Goal: Communication & Community: Answer question/provide support

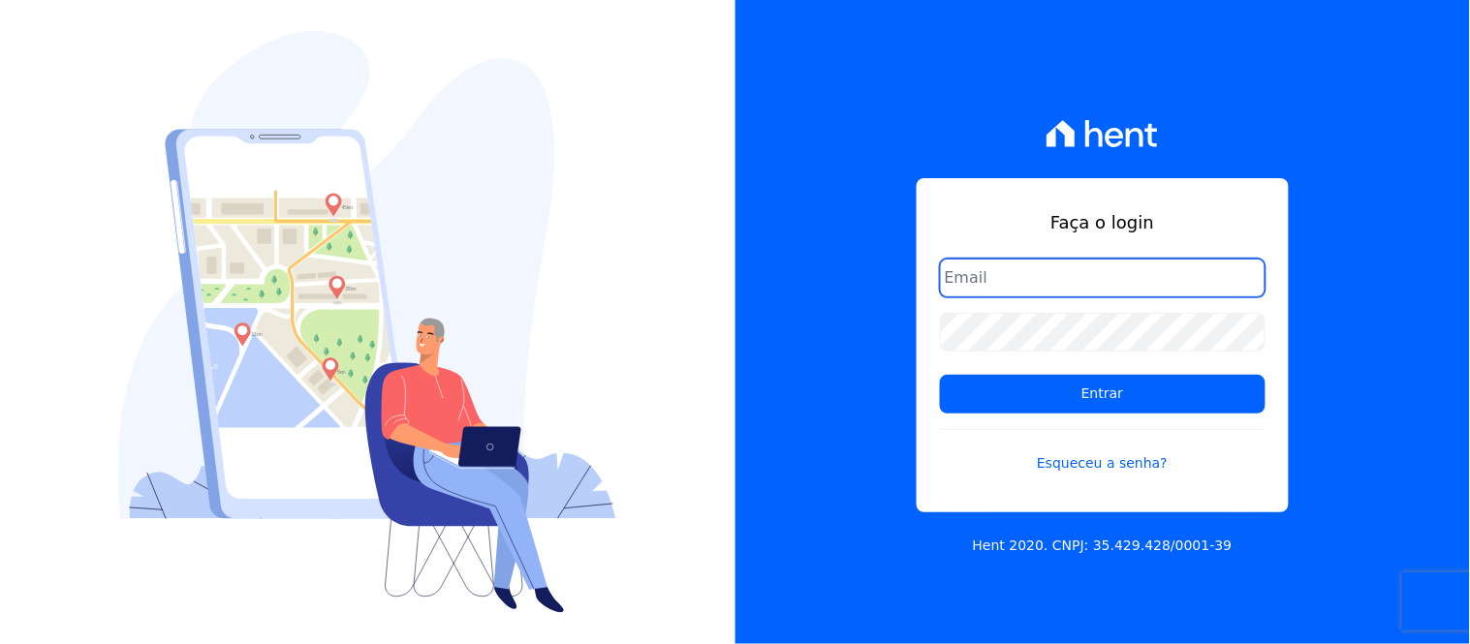
type input "[EMAIL_ADDRESS][DOMAIN_NAME]"
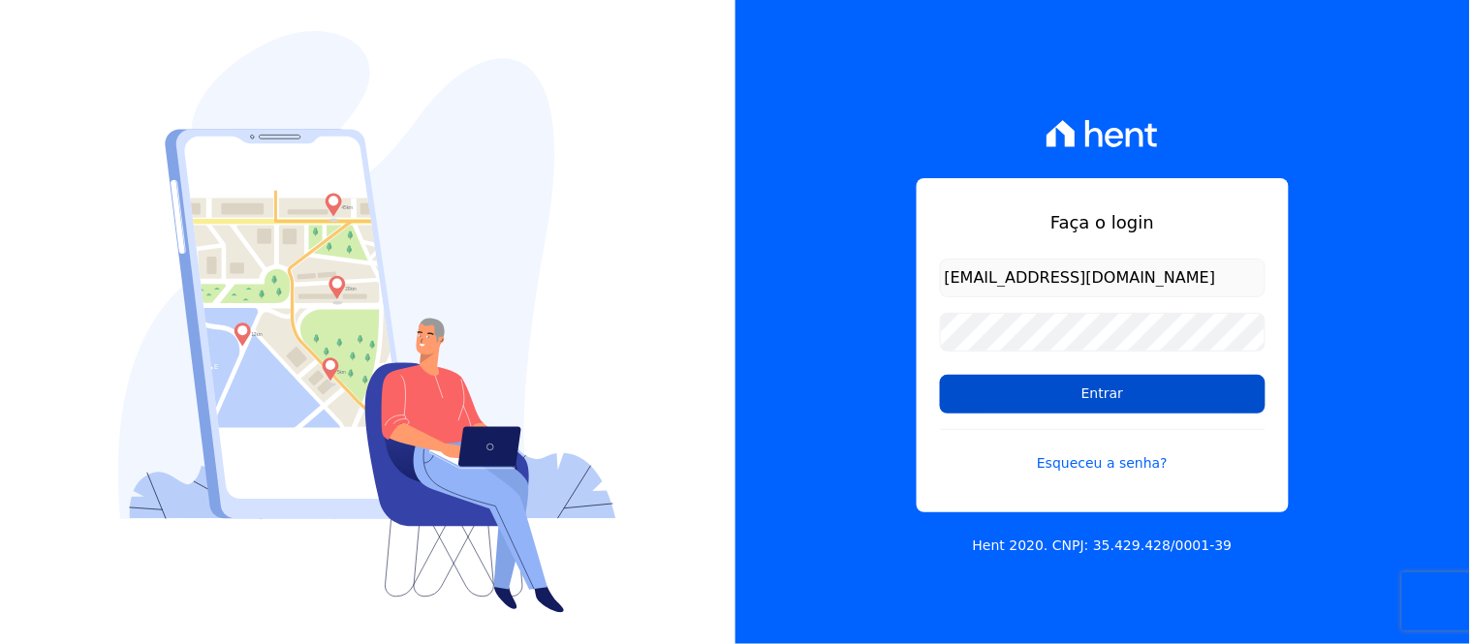
click at [1098, 393] on input "Entrar" at bounding box center [1103, 394] width 326 height 39
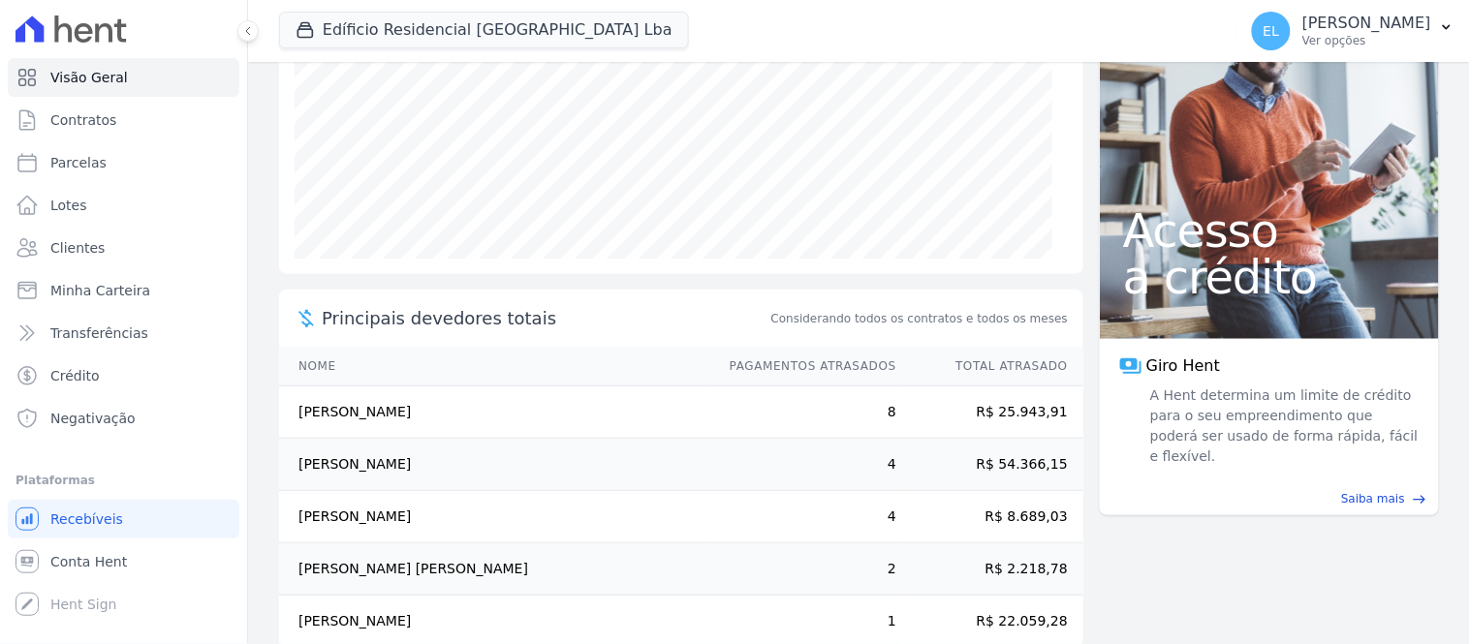
scroll to position [323, 0]
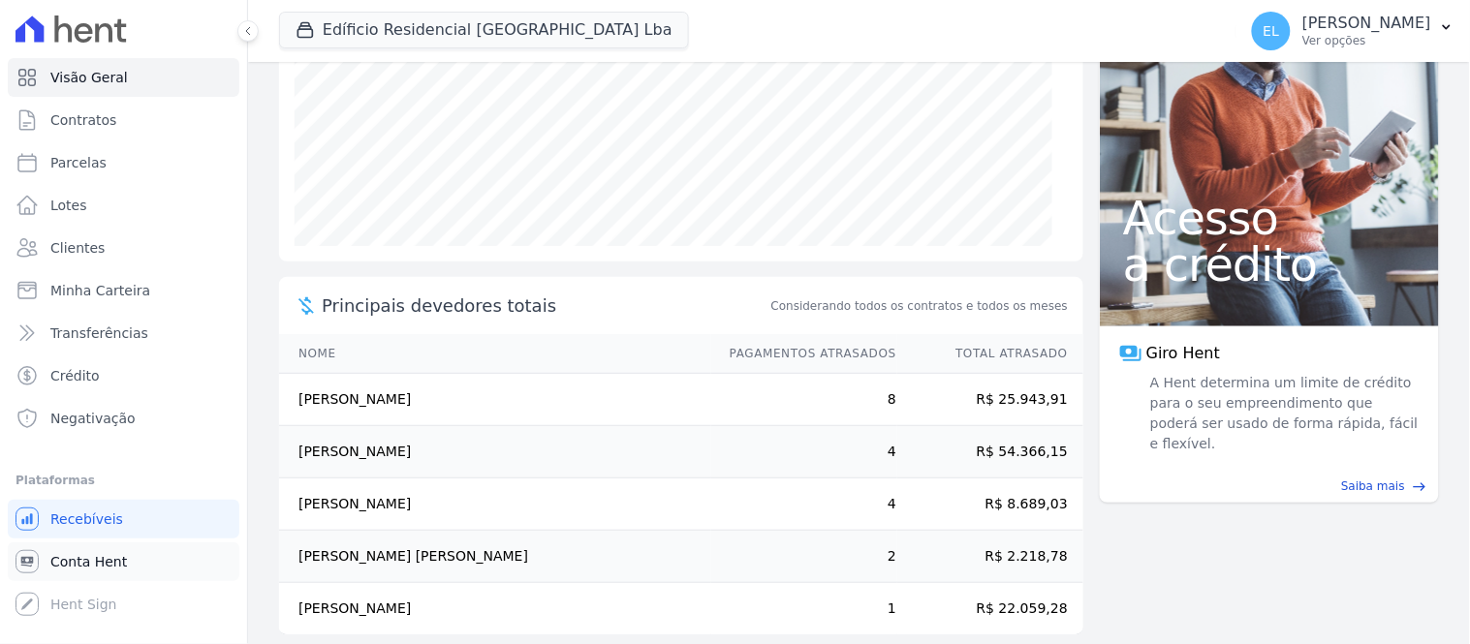
click at [89, 565] on span "Conta Hent" at bounding box center [88, 561] width 77 height 19
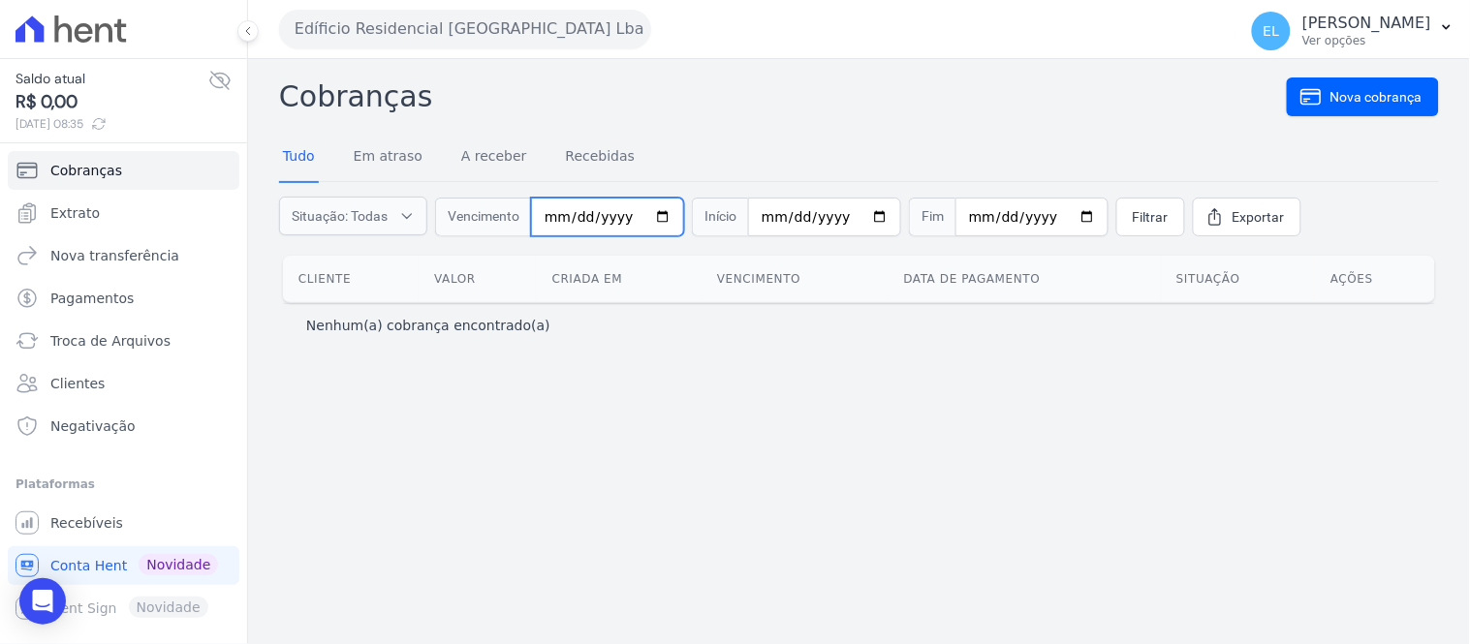
click at [544, 210] on input "date" at bounding box center [607, 217] width 153 height 39
type input "[DATE]"
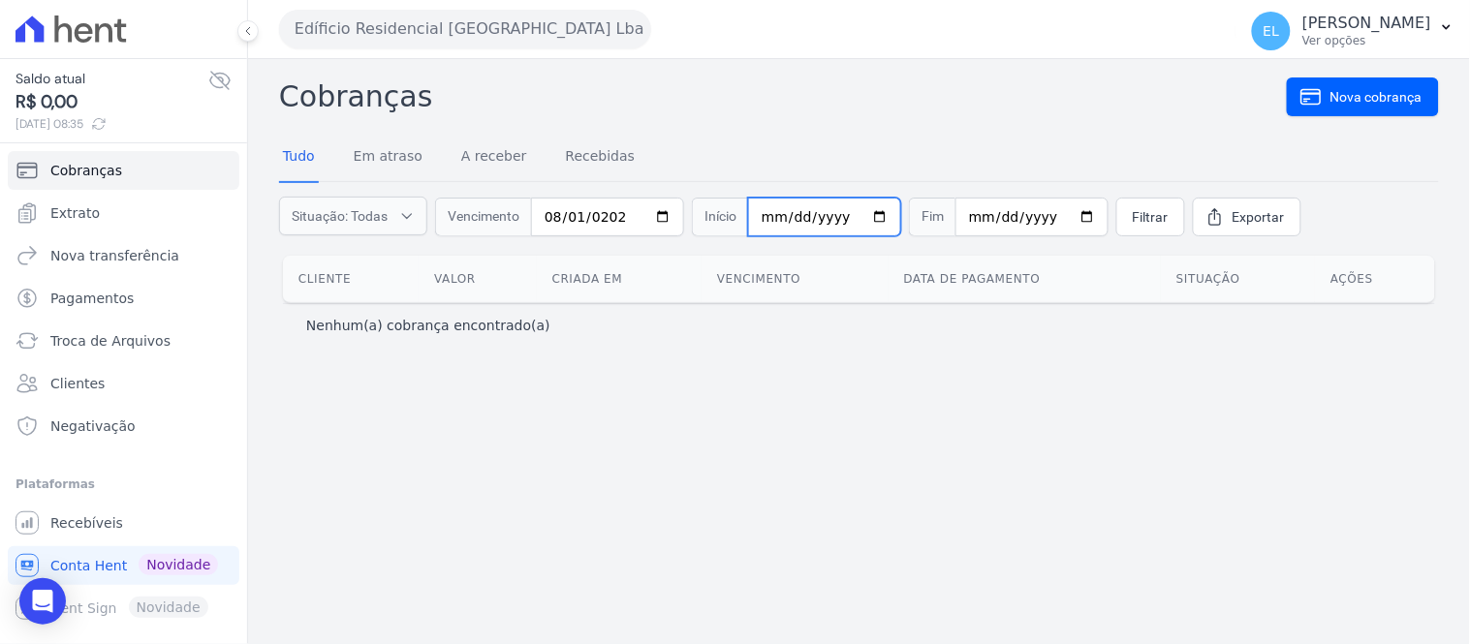
click at [754, 225] on input "date" at bounding box center [824, 217] width 153 height 39
type input "[DATE]"
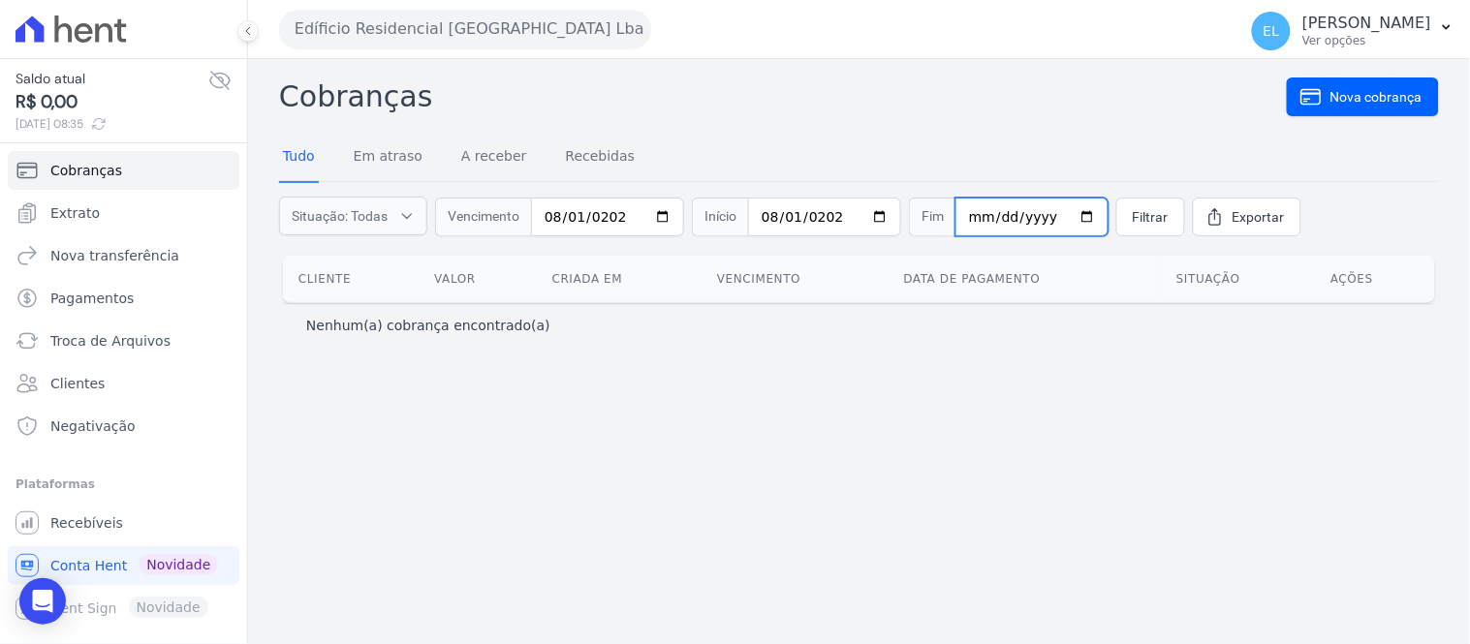
click at [959, 213] on input "date" at bounding box center [1032, 217] width 153 height 39
type input "[DATE]"
click at [1133, 215] on span "Filtrar" at bounding box center [1151, 216] width 36 height 19
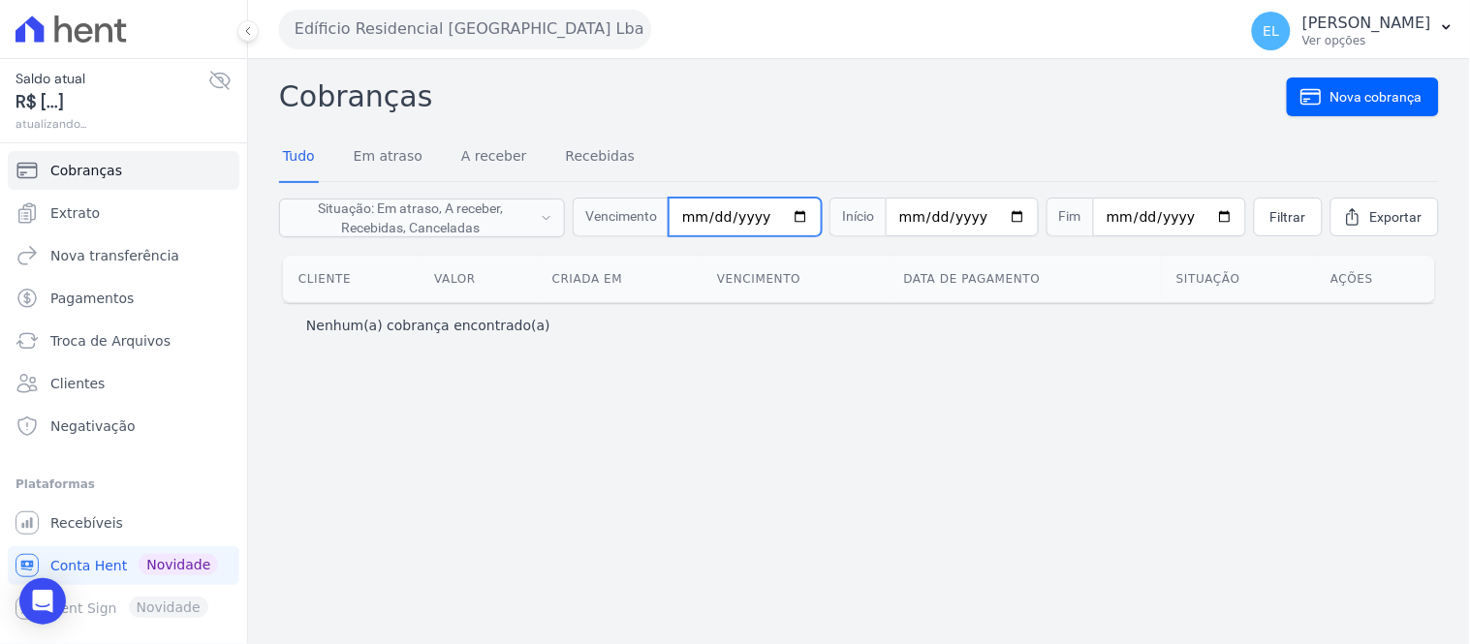
click at [717, 221] on input "[DATE]" at bounding box center [745, 217] width 153 height 39
type input "[DATE]"
click at [1304, 214] on span "Filtrar" at bounding box center [1288, 216] width 36 height 19
click at [587, 159] on link "Recebidas" at bounding box center [601, 158] width 78 height 50
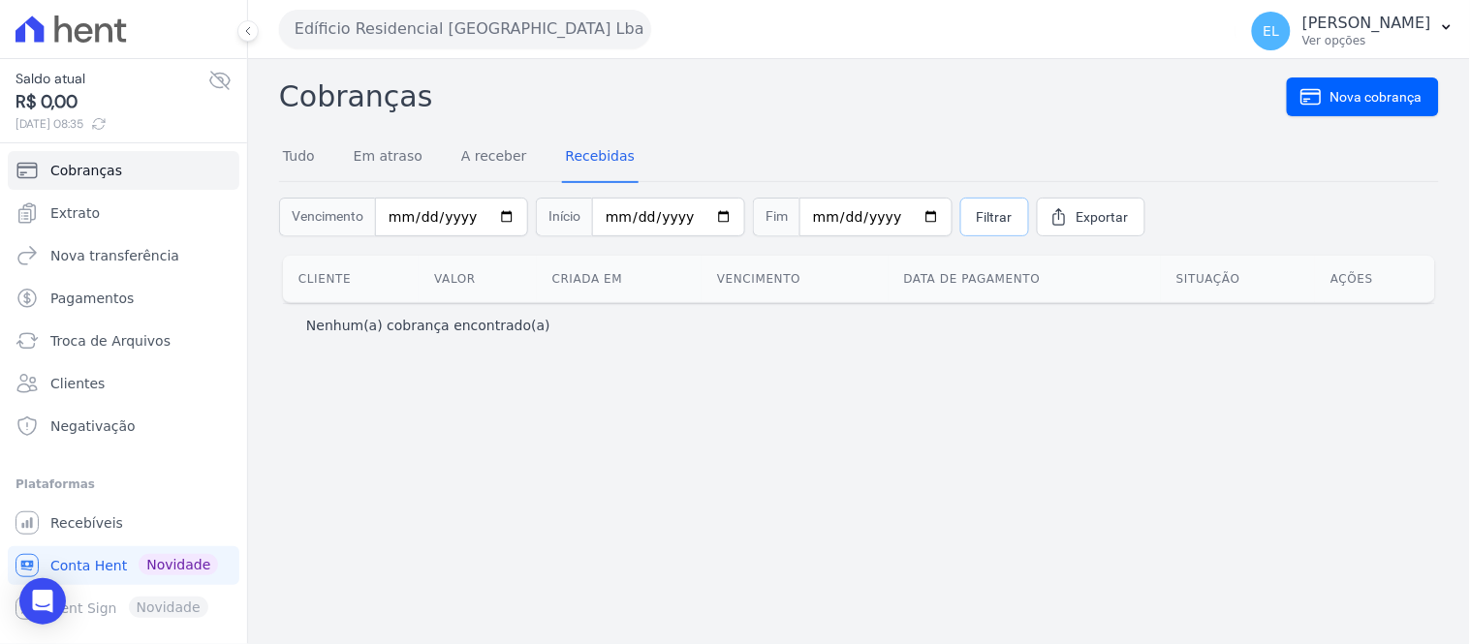
click at [977, 215] on span "Filtrar" at bounding box center [995, 216] width 36 height 19
click at [194, 569] on span "Novidade" at bounding box center [178, 564] width 79 height 21
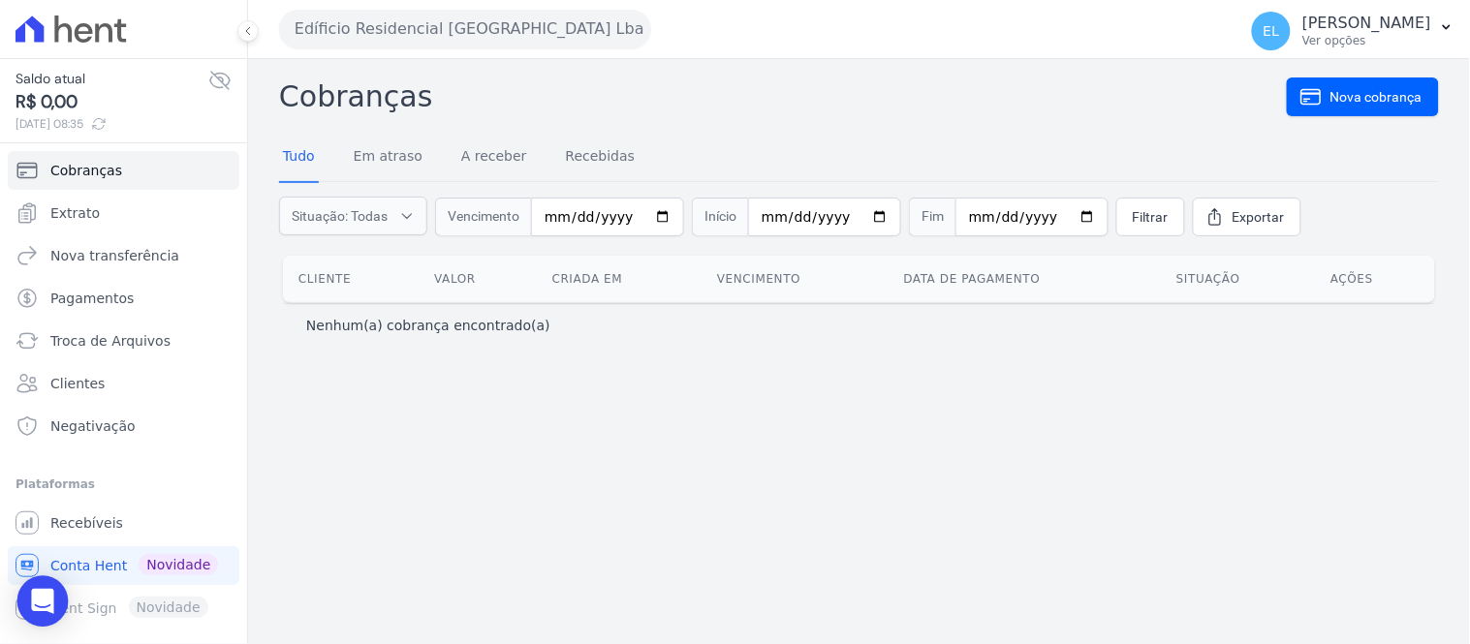
click at [49, 606] on icon "Open Intercom Messenger" at bounding box center [42, 601] width 25 height 25
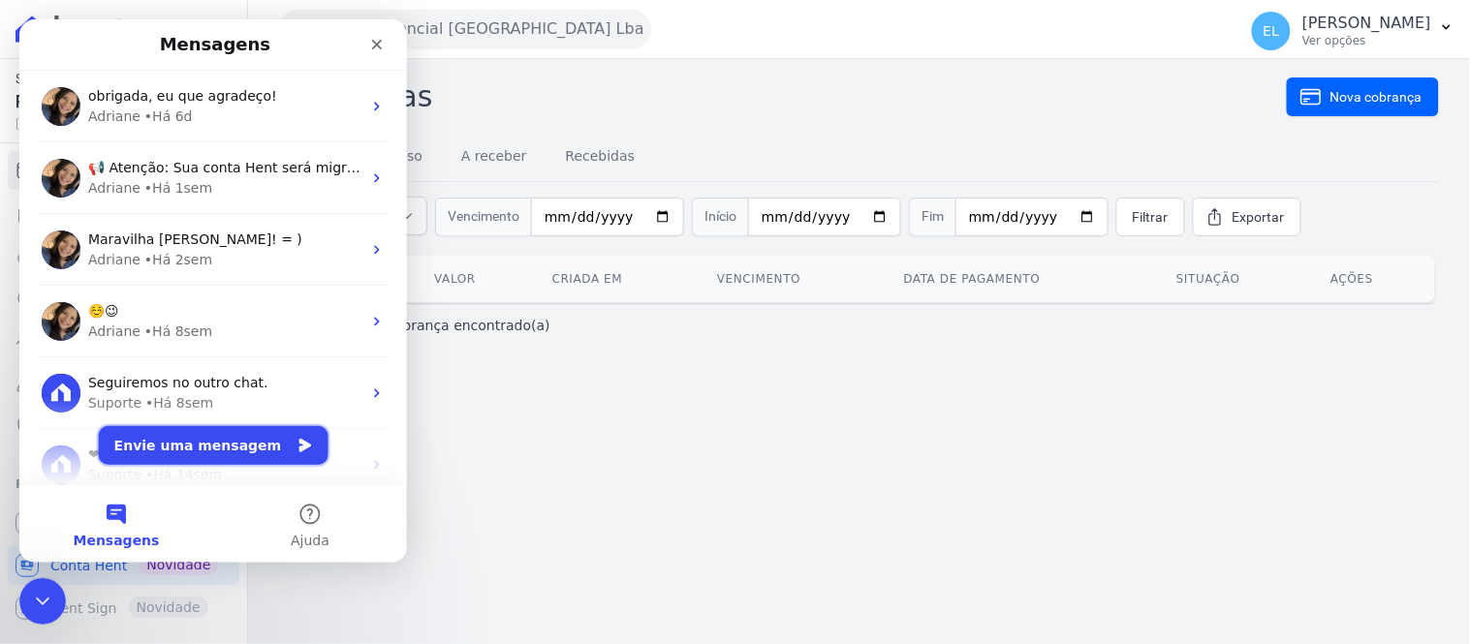
click at [201, 443] on button "Envie uma mensagem" at bounding box center [213, 444] width 230 height 39
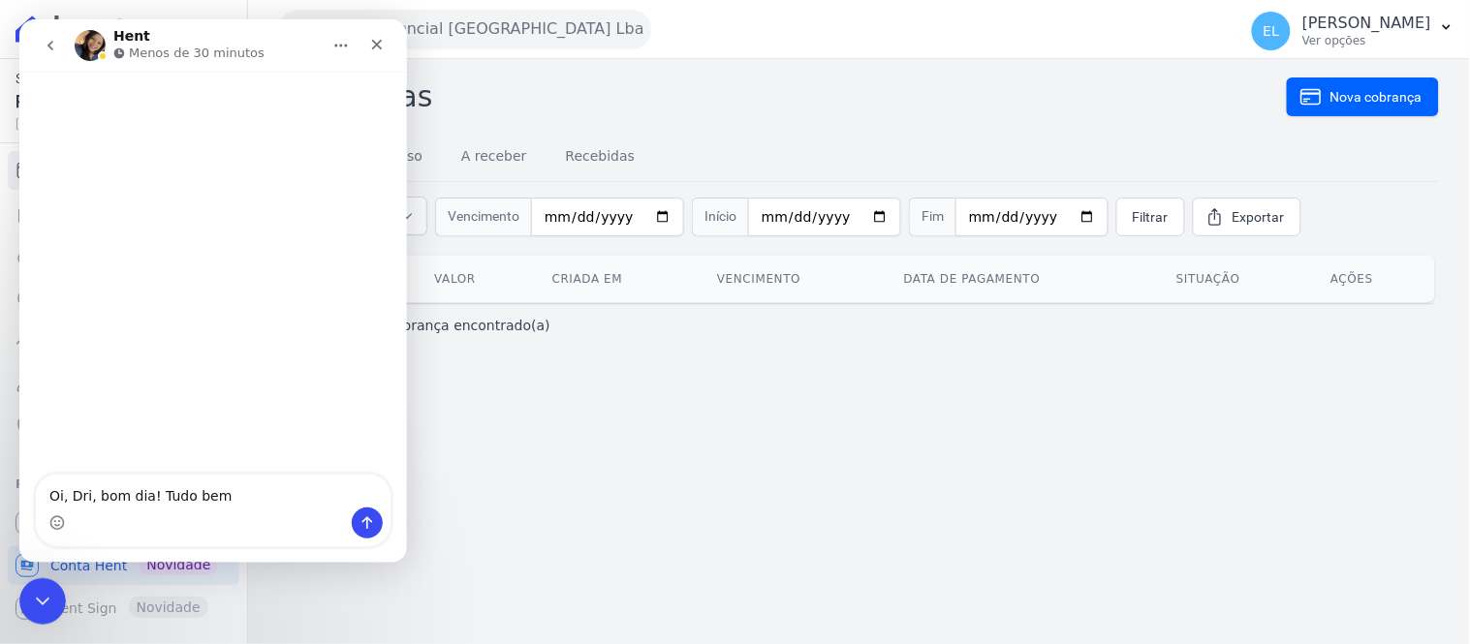
type textarea "Oi, Dri, bom dia! Tudo bem?"
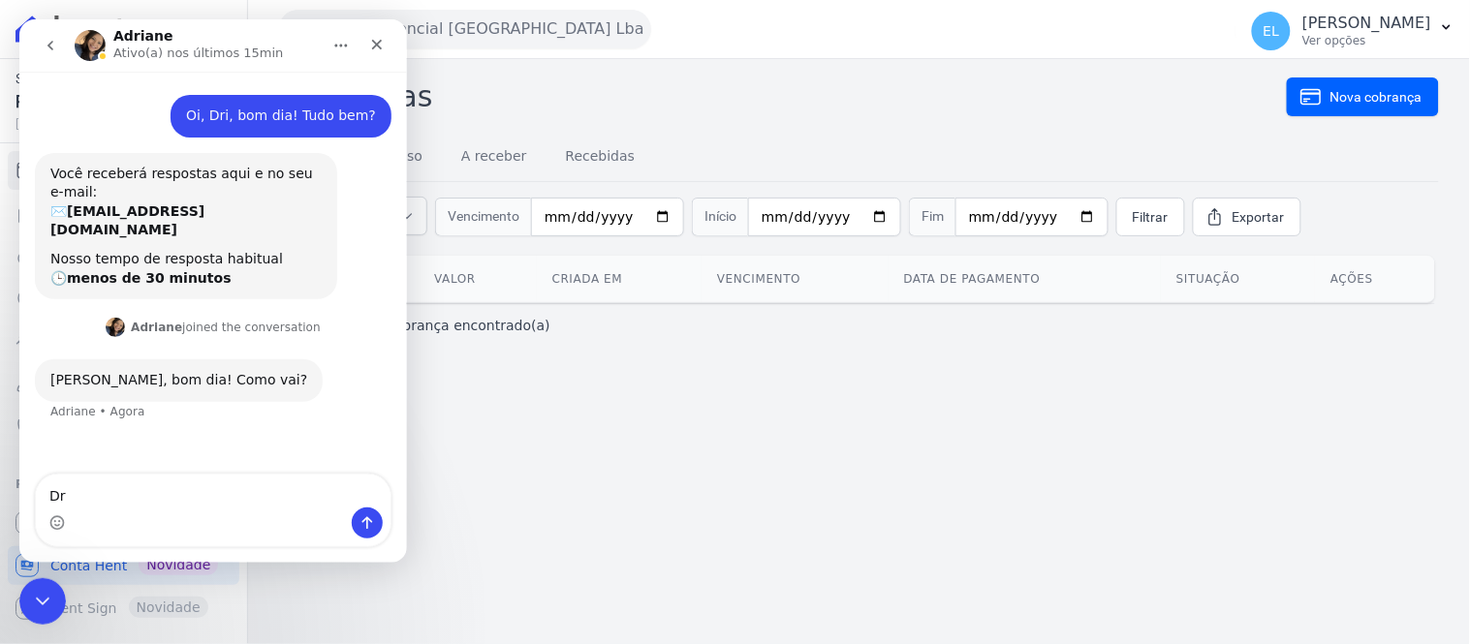
type textarea "D"
type textarea "Estou bem também, obrigada!"
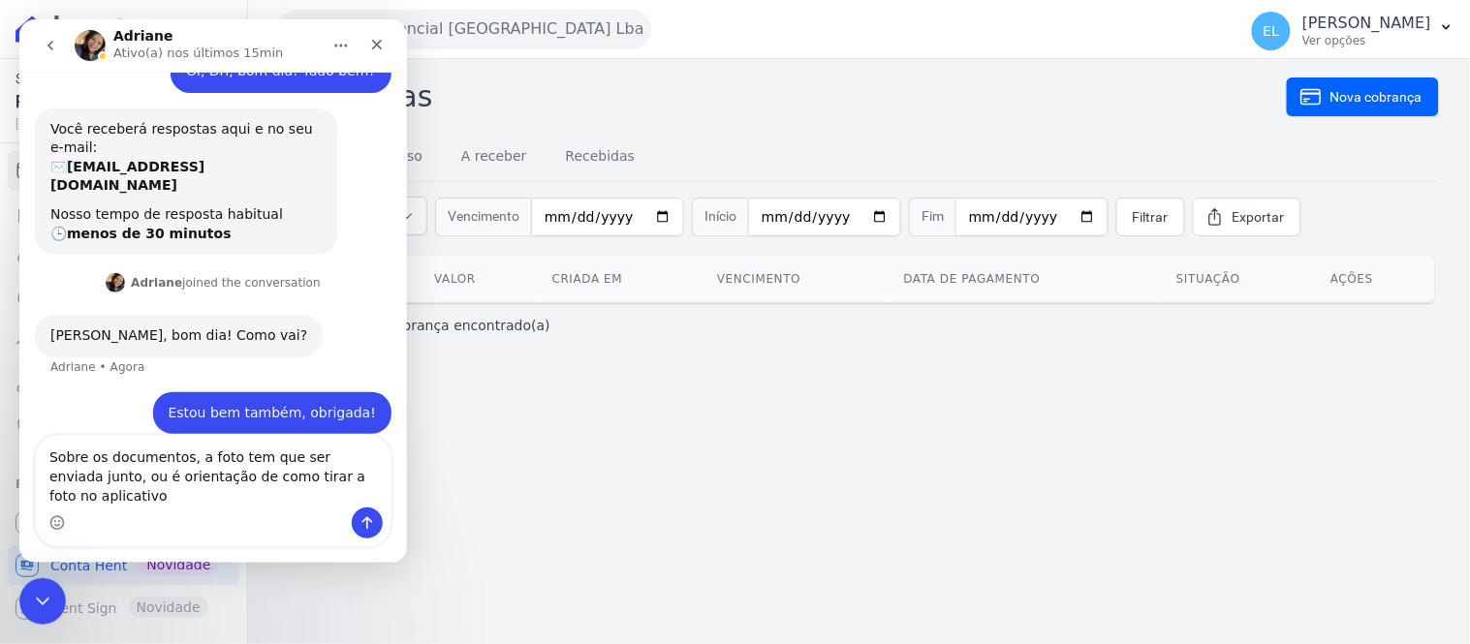
scroll to position [64, 0]
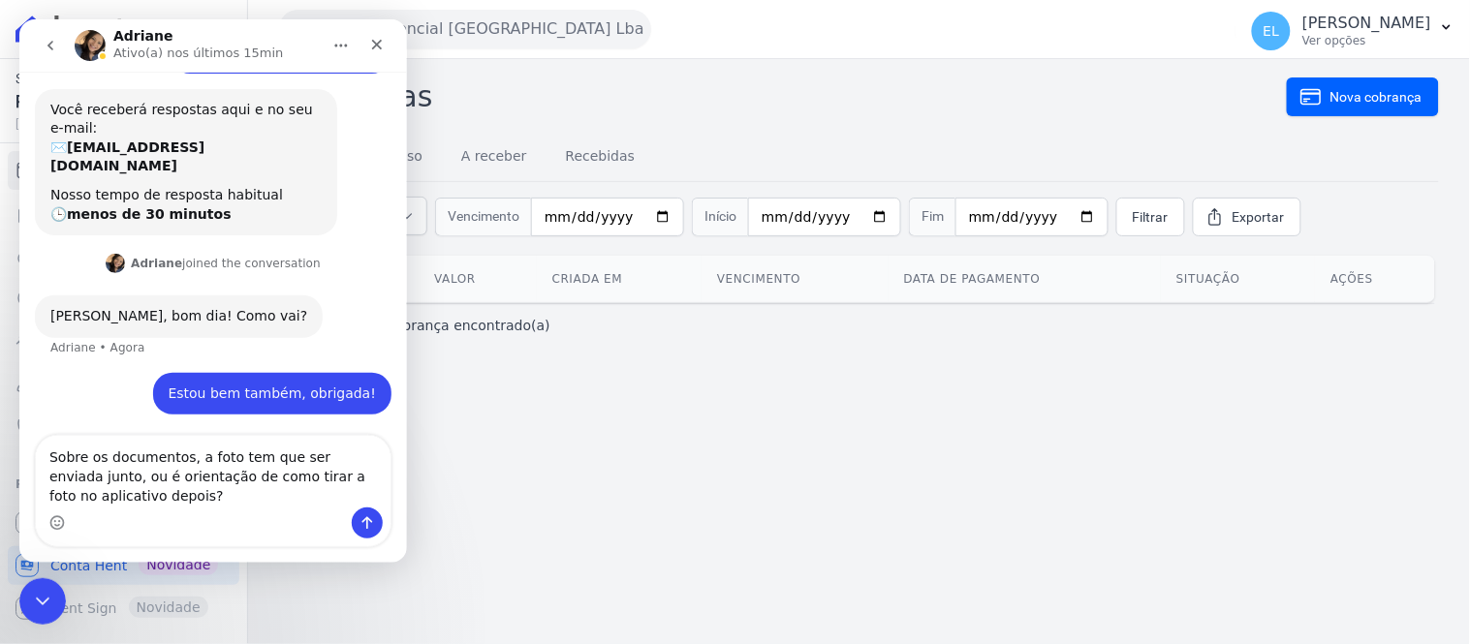
type textarea "Sobre os documentos, a foto tem que ser enviada junto, ou é orientação de como …"
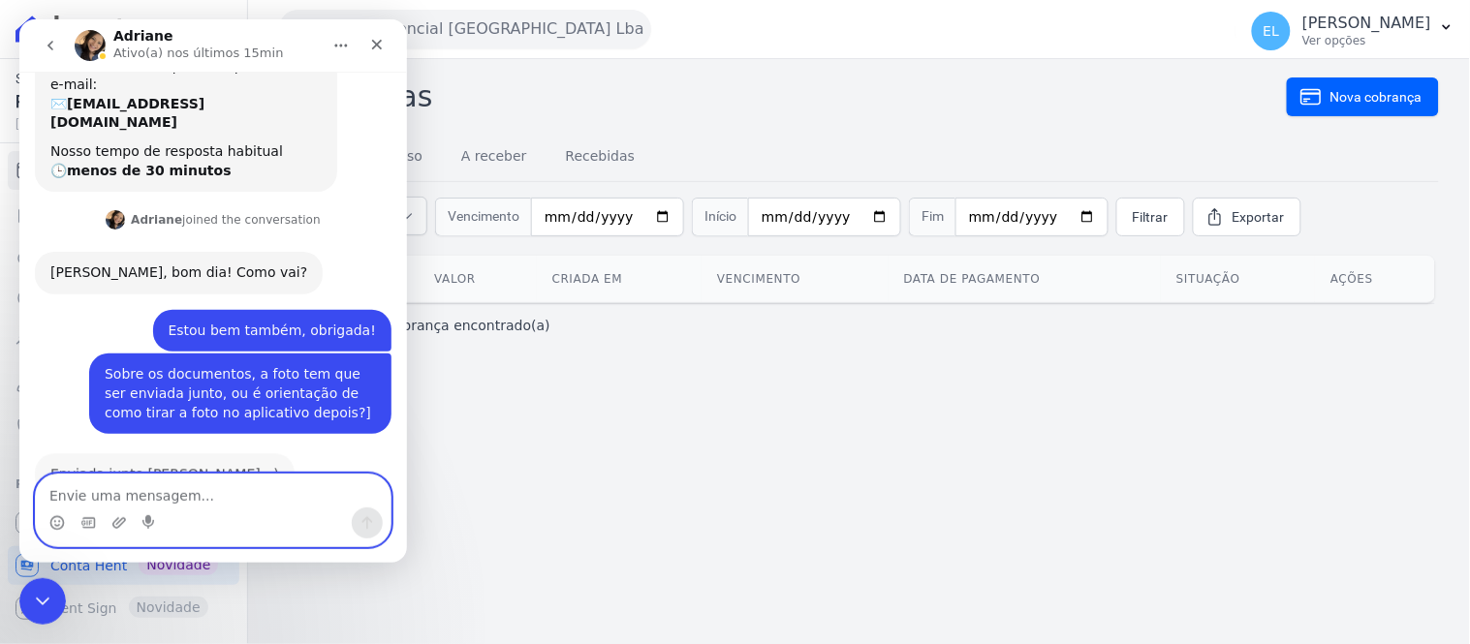
scroll to position [166, 0]
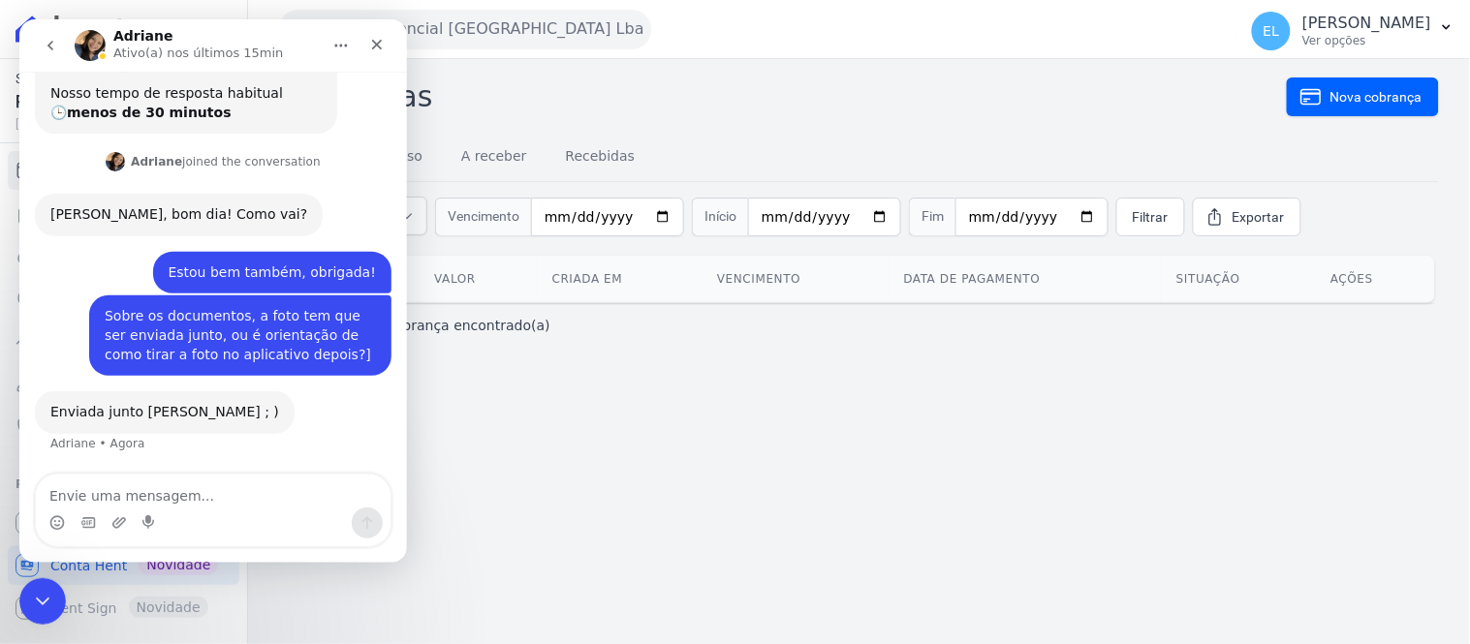
click at [127, 516] on div "Messenger da Intercom" at bounding box center [212, 522] width 355 height 31
click at [212, 501] on textarea "Envie uma mensagem..." at bounding box center [212, 490] width 355 height 33
paste textarea "s"
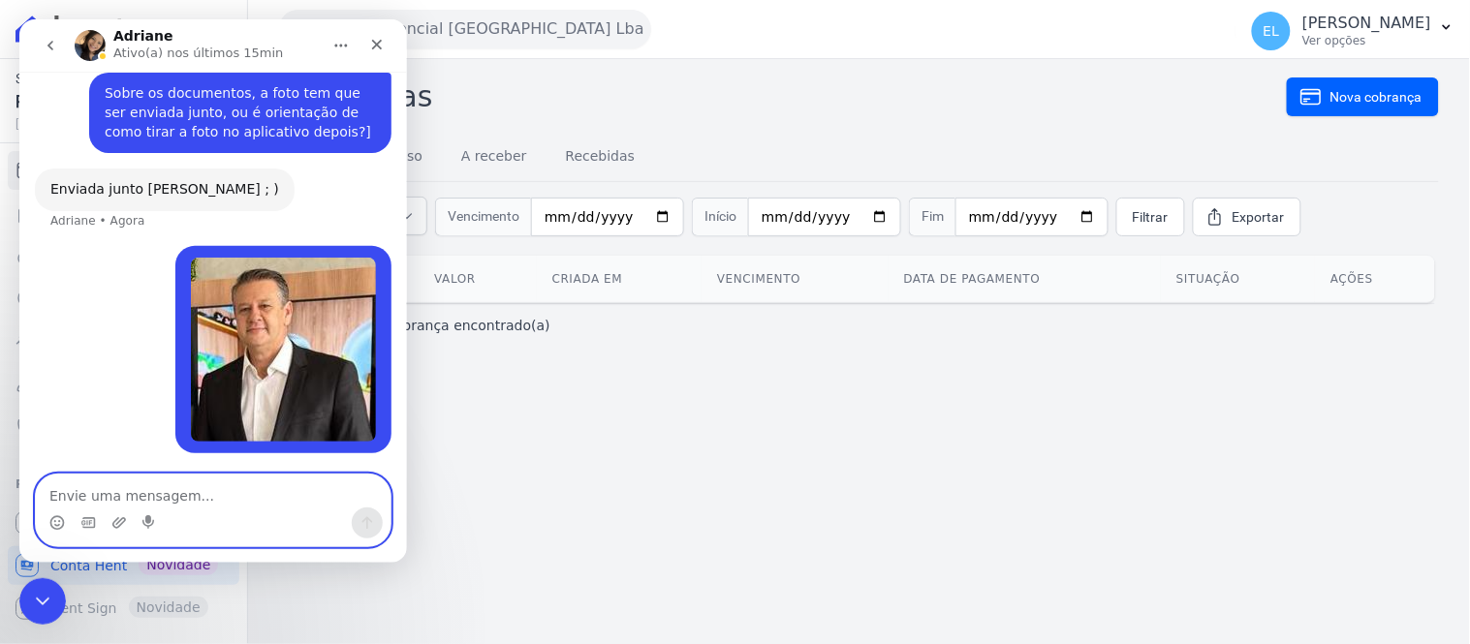
scroll to position [388, 0]
type textarea "serve essa?"
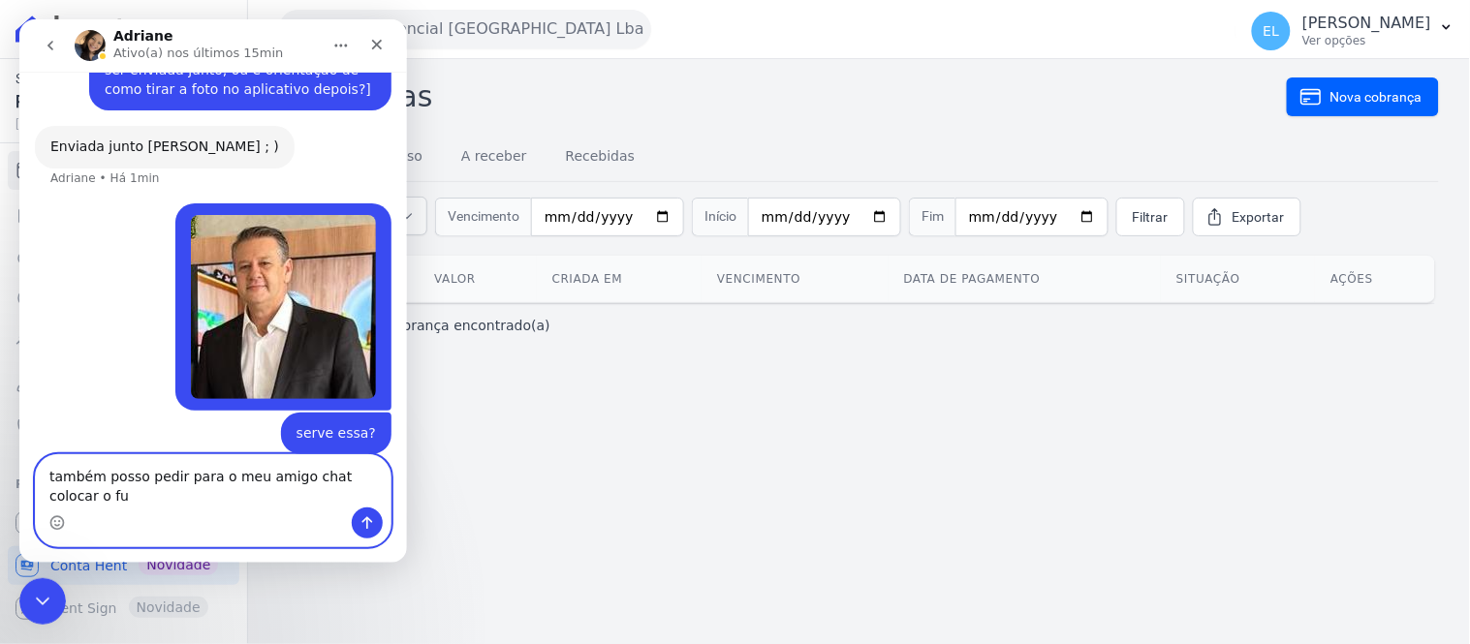
scroll to position [452, 0]
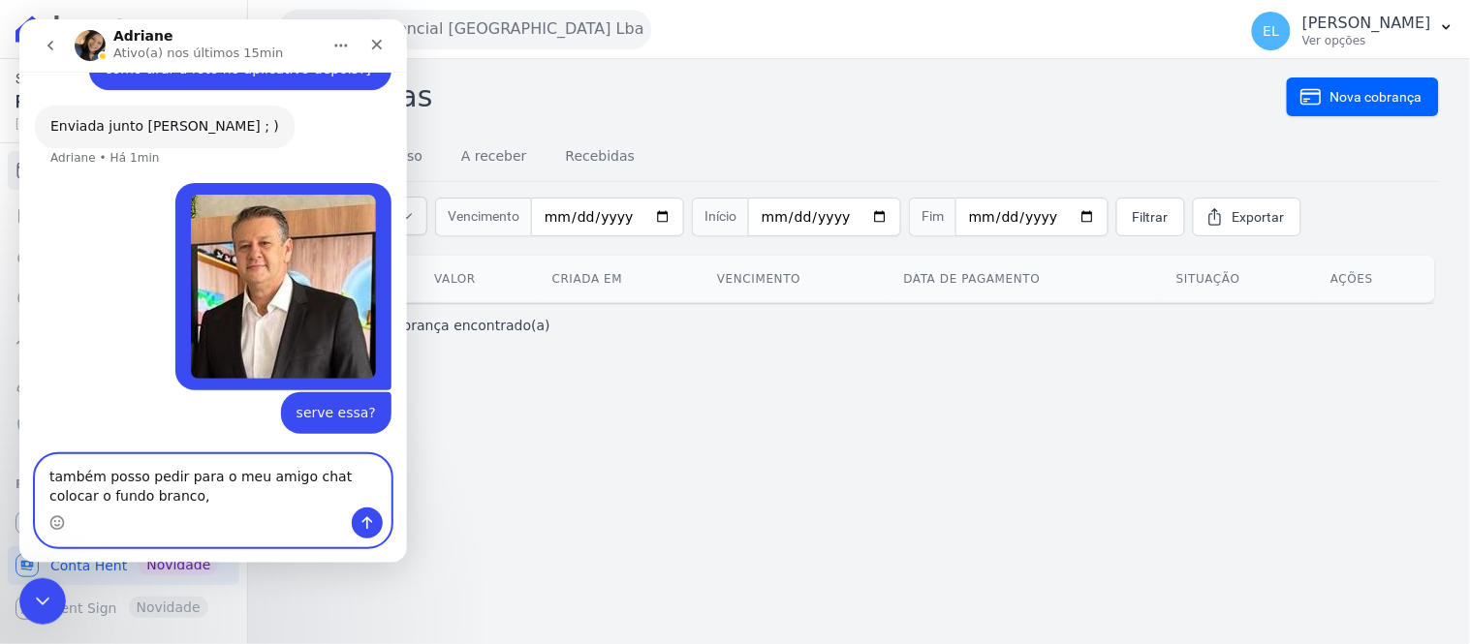
type textarea "também posso pedir para o meu amigo chat colocar o fundo branco"
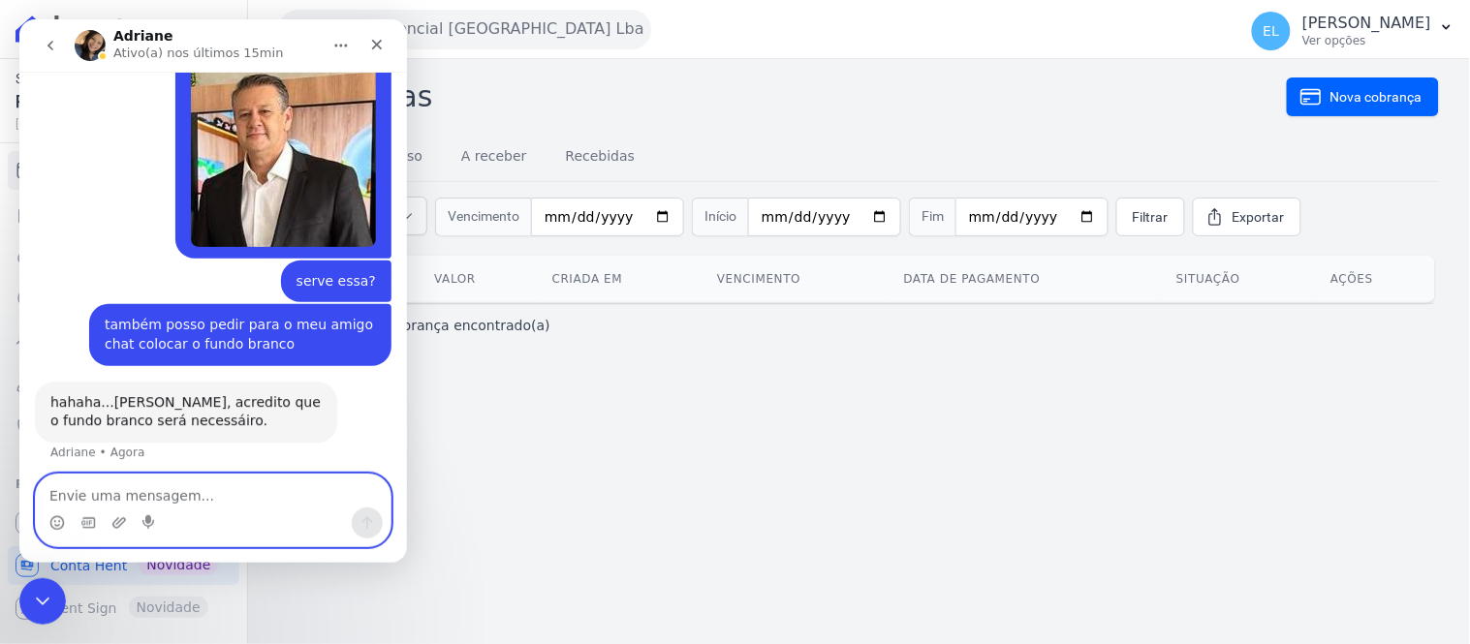
scroll to position [573, 0]
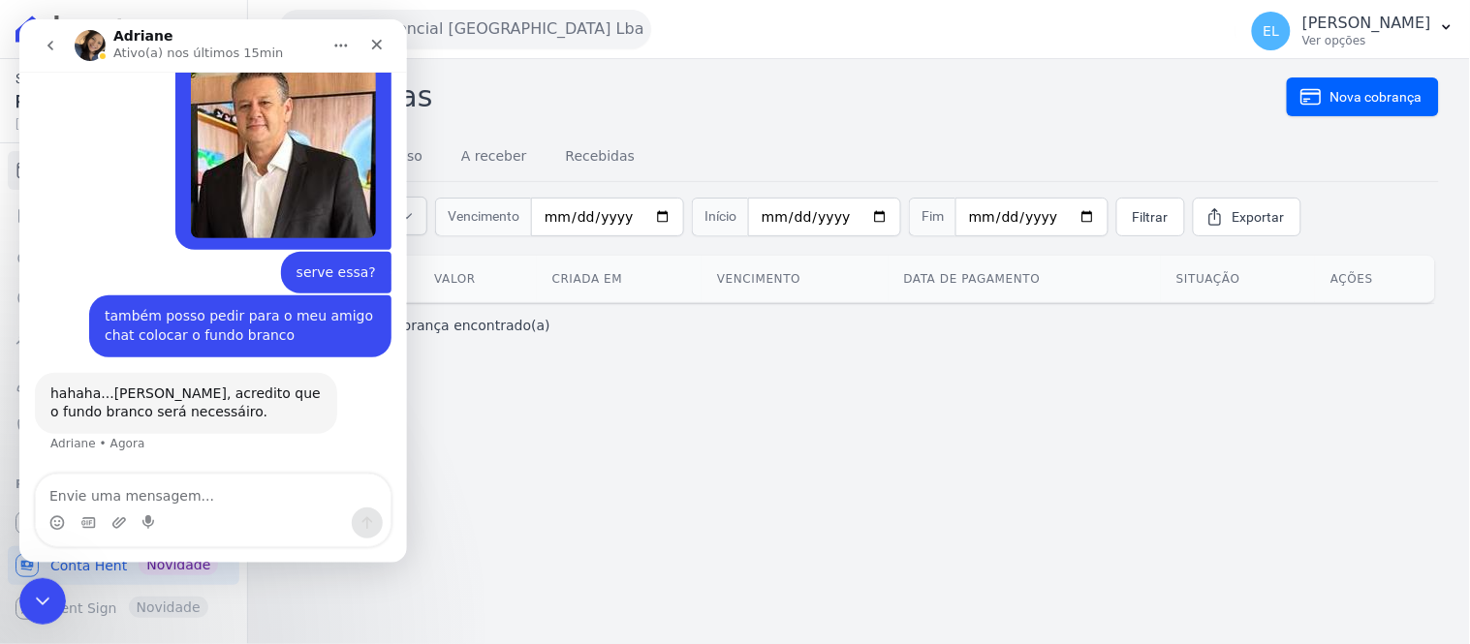
click at [169, 507] on div "Messenger da Intercom" at bounding box center [212, 522] width 355 height 31
click at [156, 488] on textarea "Envie uma mensagem..." at bounding box center [212, 490] width 355 height 33
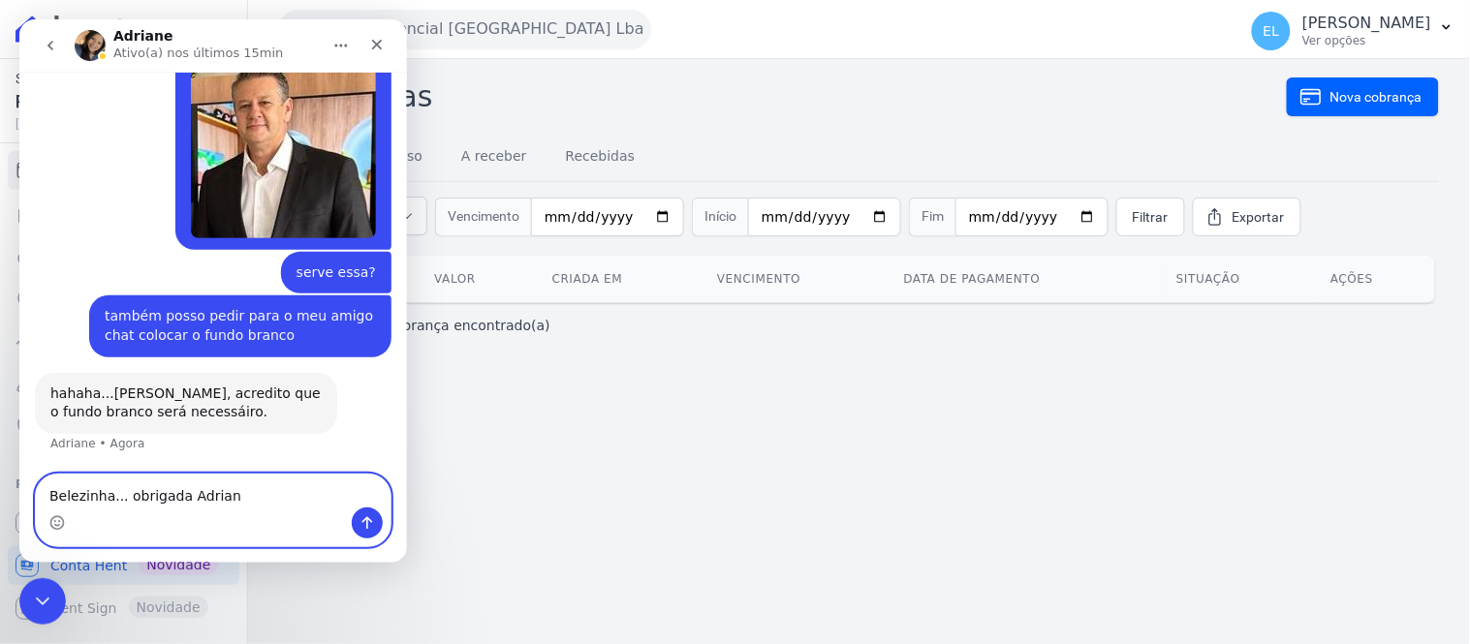
type textarea "Belezinha... obrigada Adriane"
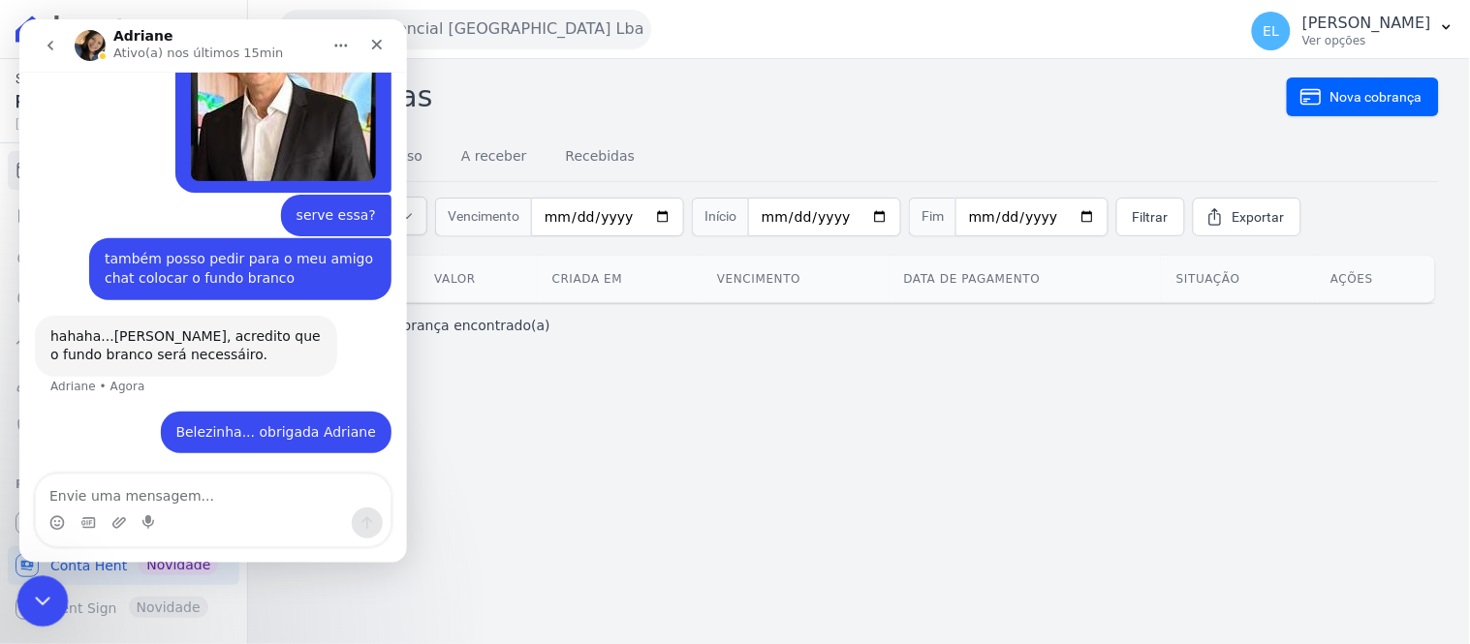
click at [53, 597] on div "Encerramento do Messenger da Intercom" at bounding box center [39, 599] width 47 height 47
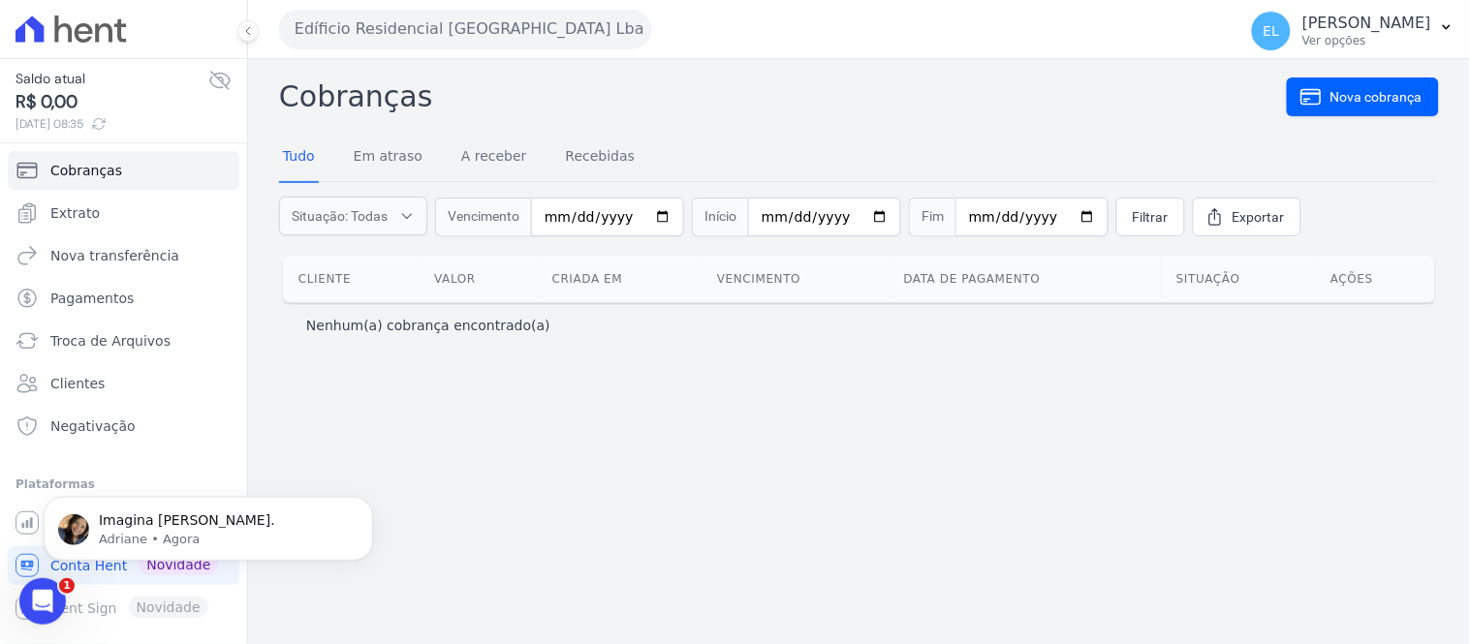
scroll to position [688, 0]
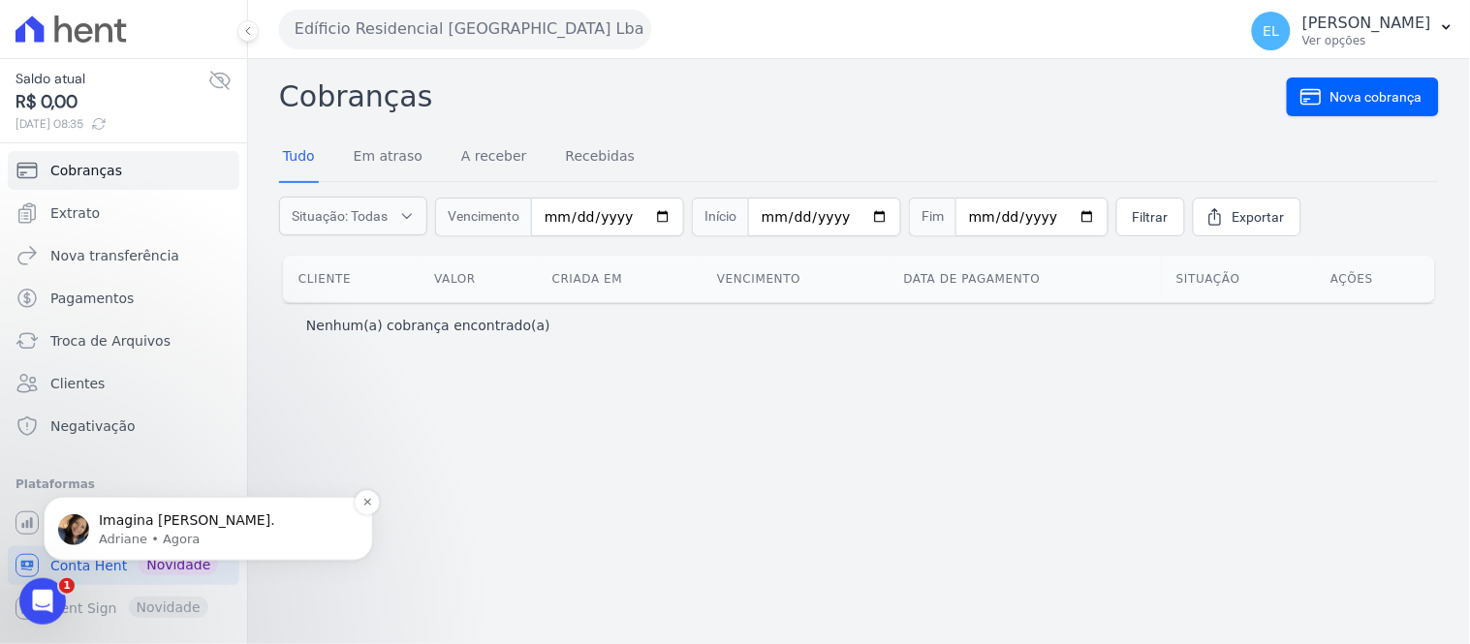
click at [180, 524] on p "Imagina [PERSON_NAME]." at bounding box center [224, 520] width 250 height 19
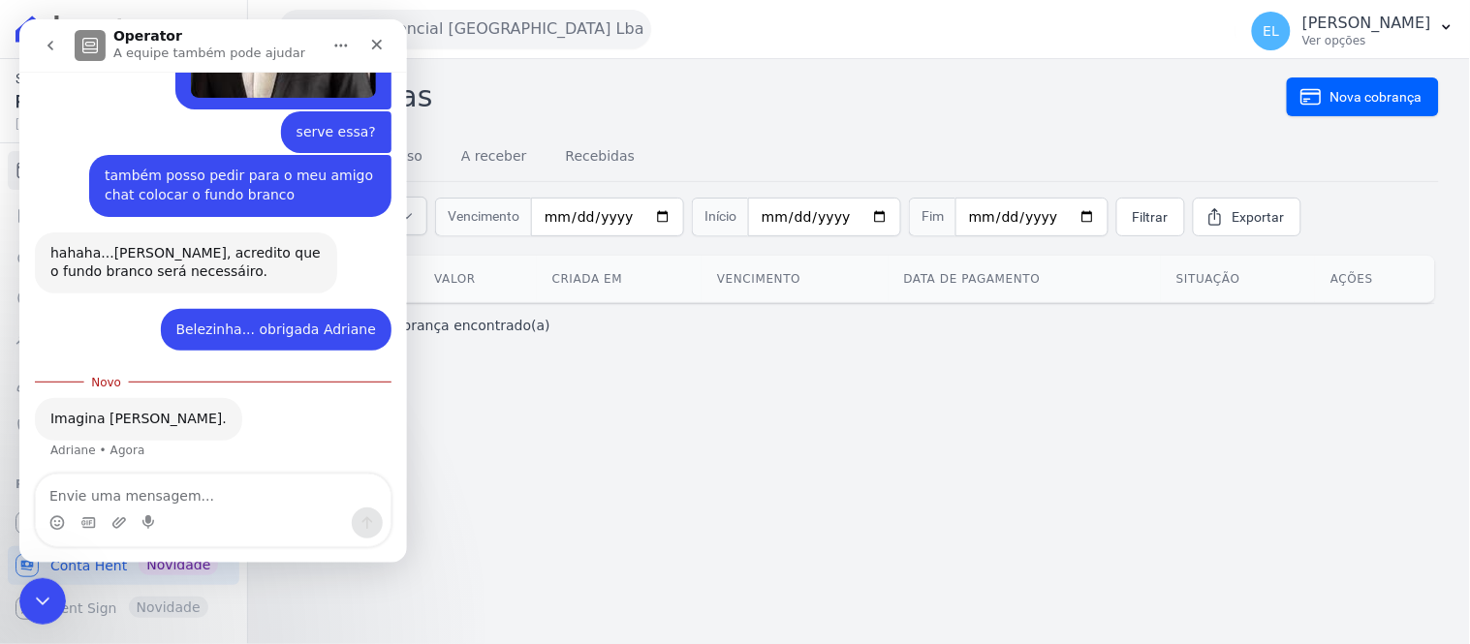
scroll to position [720, 0]
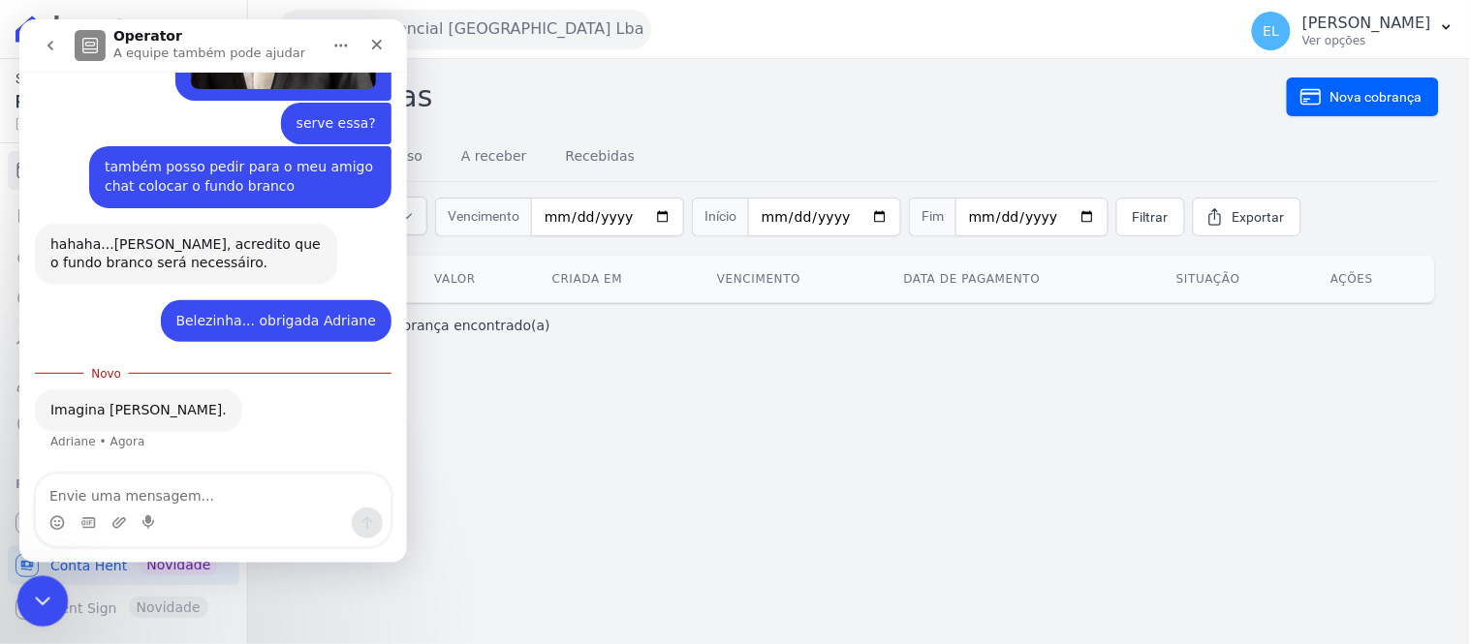
click at [40, 603] on icon "Encerramento do Messenger da Intercom" at bounding box center [39, 598] width 23 height 23
